Goal: Task Accomplishment & Management: Manage account settings

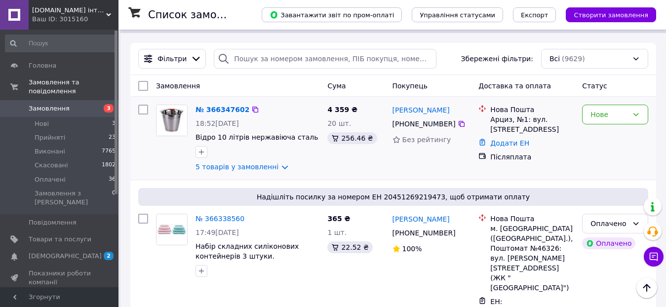
scroll to position [148, 0]
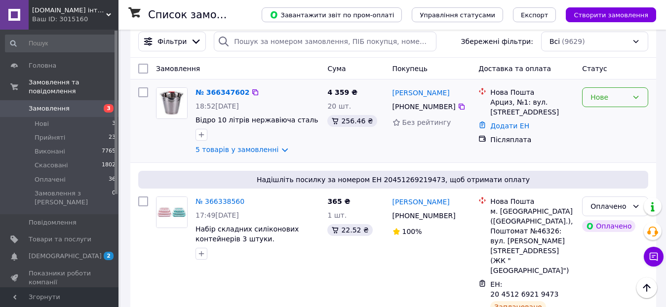
click at [619, 100] on div "Нове" at bounding box center [610, 97] width 38 height 11
click at [605, 119] on li "Прийнято" at bounding box center [615, 119] width 65 height 18
click at [246, 151] on link "5 товарів у замовленні" at bounding box center [237, 150] width 83 height 8
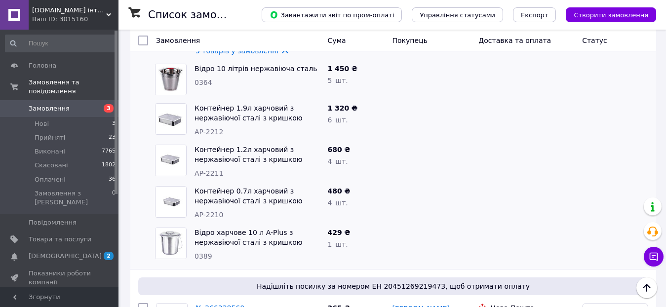
scroll to position [197, 0]
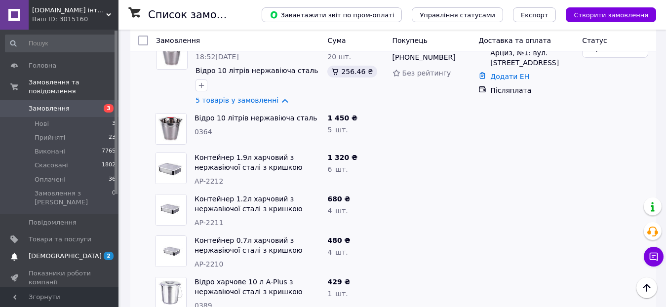
click at [48, 252] on span "[DEMOGRAPHIC_DATA]" at bounding box center [65, 256] width 73 height 9
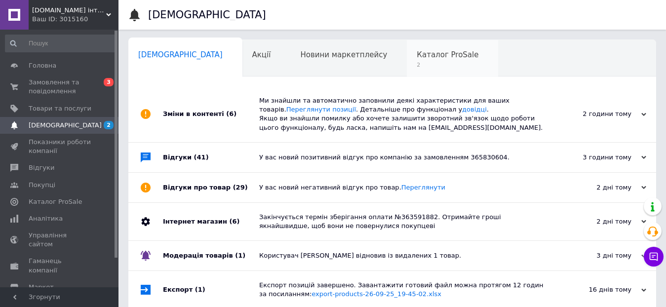
click at [417, 56] on span "Каталог ProSale" at bounding box center [448, 54] width 62 height 9
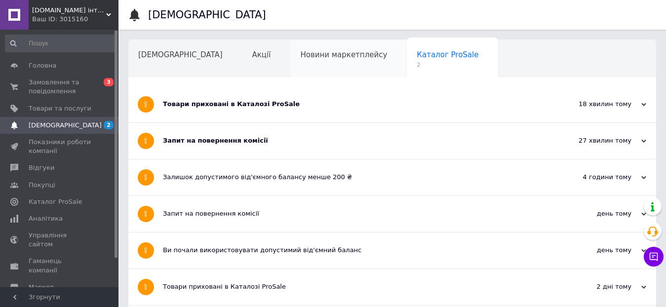
click at [290, 65] on div "Новини маркетплейсу" at bounding box center [348, 59] width 117 height 38
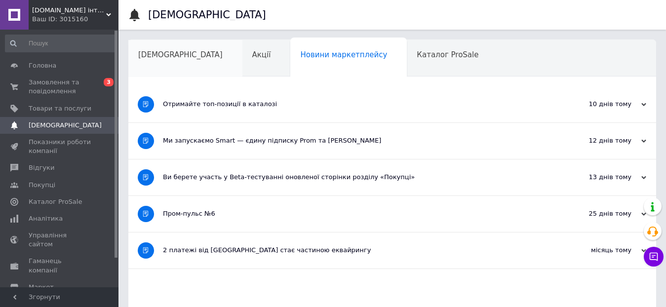
click at [165, 60] on div "[DEMOGRAPHIC_DATA]" at bounding box center [185, 59] width 114 height 38
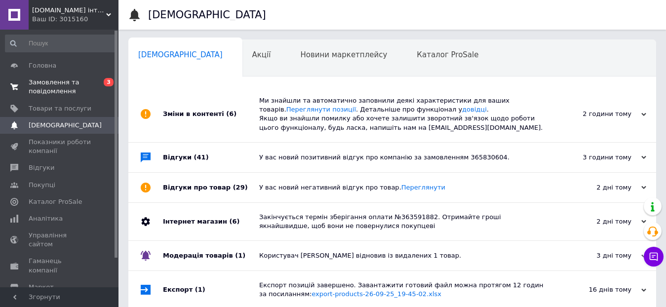
click at [70, 86] on span "Замовлення та повідомлення" at bounding box center [60, 87] width 63 height 18
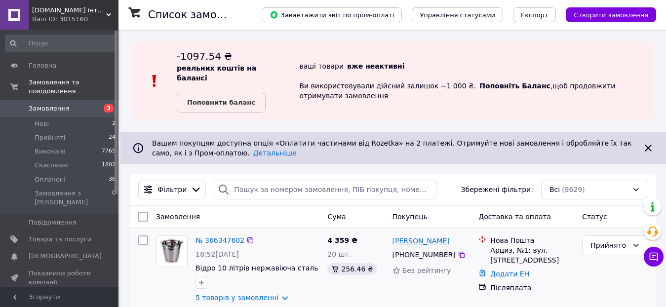
click at [415, 242] on link "[PERSON_NAME]" at bounding box center [421, 241] width 57 height 10
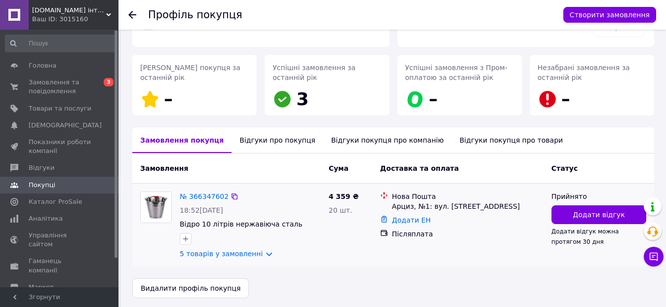
scroll to position [129, 0]
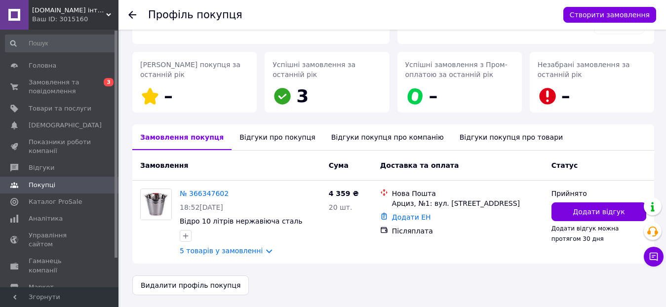
click at [259, 140] on div "Відгуки про покупця" at bounding box center [277, 137] width 91 height 26
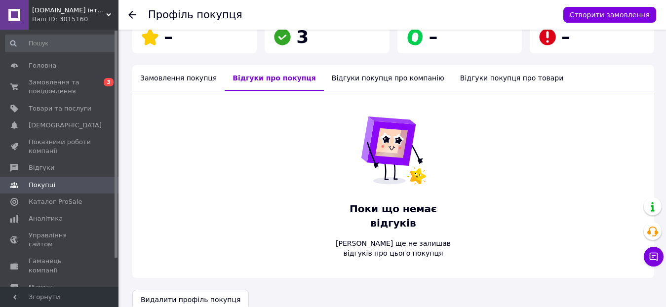
click at [357, 76] on div "Відгуки покупця про компанію" at bounding box center [388, 78] width 128 height 26
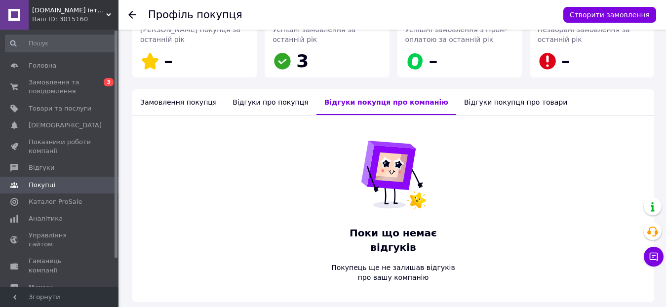
scroll to position [188, 0]
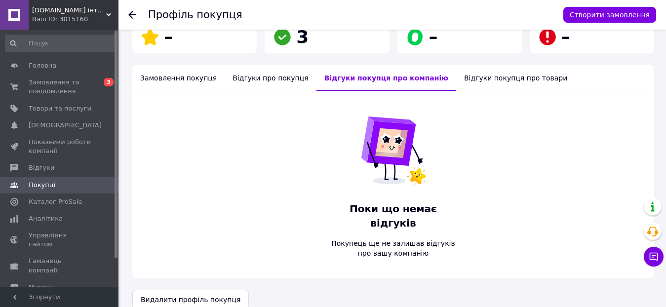
click at [456, 81] on div "Відгуки покупця про товари" at bounding box center [515, 78] width 119 height 26
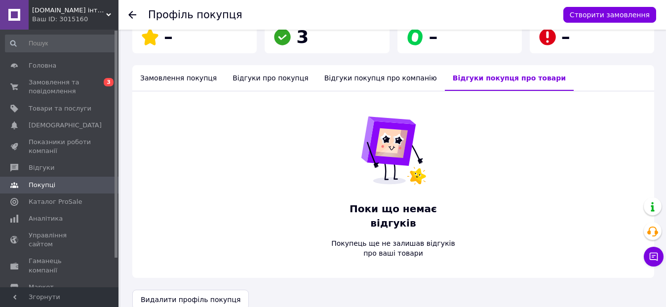
click at [167, 78] on div "Замовлення покупця" at bounding box center [178, 78] width 92 height 26
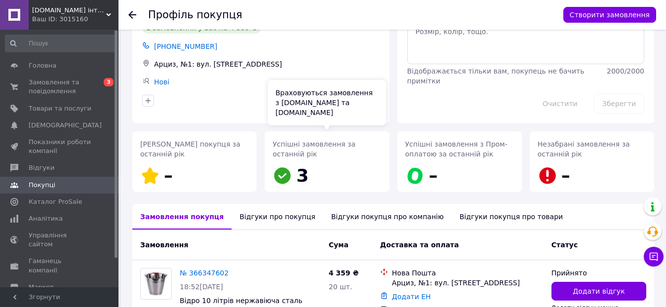
scroll to position [0, 0]
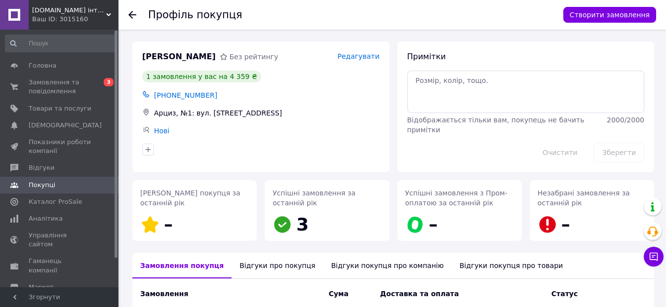
click at [131, 11] on icon at bounding box center [132, 15] width 8 height 8
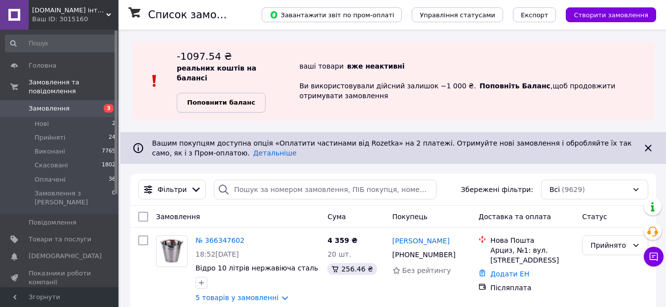
click at [249, 106] on link "Поповнити баланс" at bounding box center [221, 103] width 89 height 20
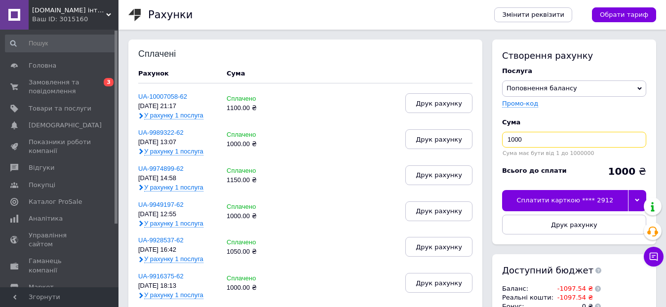
click at [524, 142] on input "1000" at bounding box center [574, 140] width 144 height 16
type input "1100"
click at [638, 199] on icon at bounding box center [637, 200] width 4 height 4
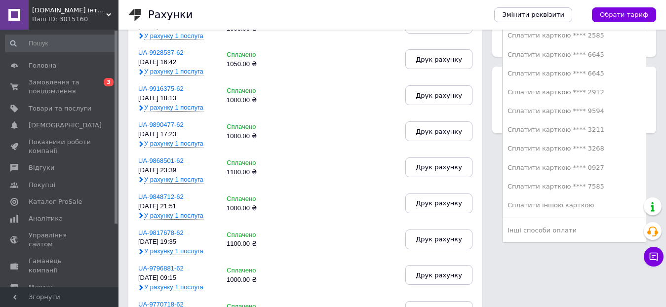
scroll to position [197, 0]
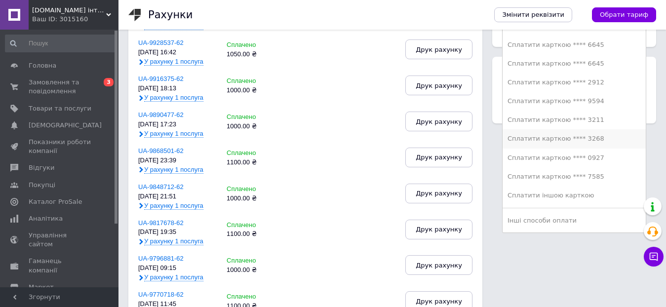
click at [587, 136] on div "Сплатити карткою **** 3268" at bounding box center [574, 138] width 133 height 9
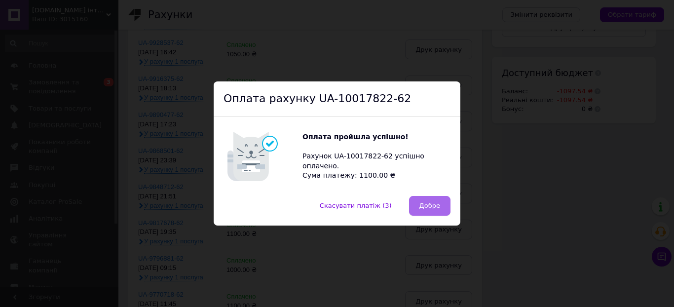
click at [432, 204] on span "Добре" at bounding box center [430, 205] width 21 height 7
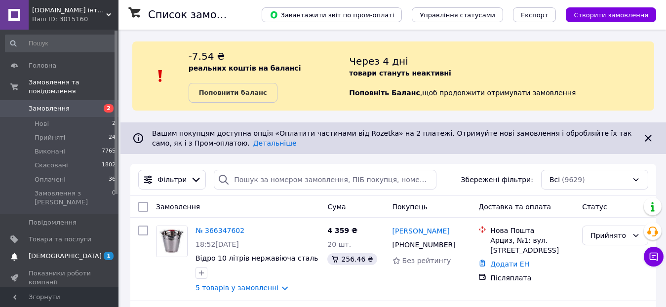
click at [49, 252] on span "[DEMOGRAPHIC_DATA]" at bounding box center [65, 256] width 73 height 9
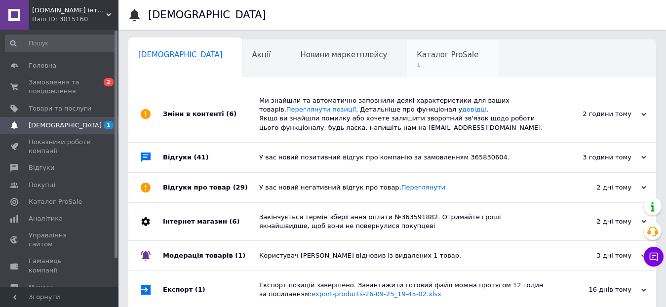
click at [407, 59] on div "Каталог ProSale 1" at bounding box center [452, 59] width 91 height 38
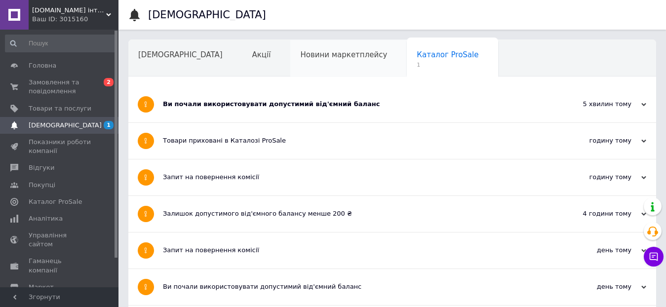
click at [290, 45] on div "Новини маркетплейсу" at bounding box center [348, 59] width 117 height 38
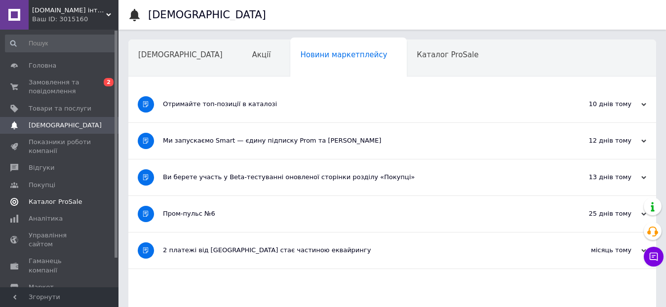
click at [58, 200] on span "Каталог ProSale" at bounding box center [55, 201] width 53 height 9
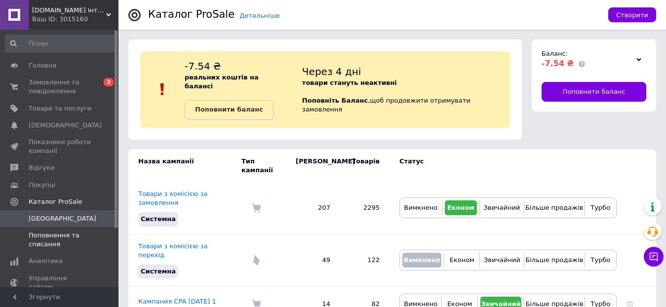
click at [50, 236] on span "Поповнення та списання" at bounding box center [60, 240] width 63 height 18
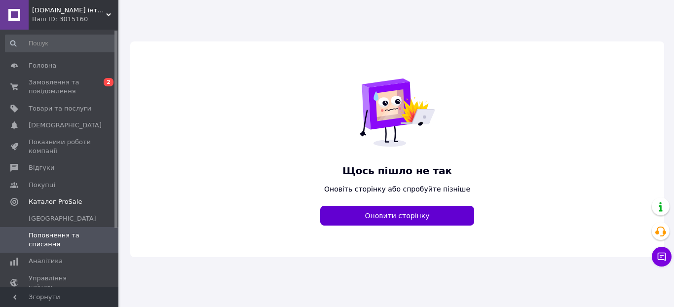
click at [408, 217] on button "Оновити сторінку" at bounding box center [397, 216] width 154 height 20
